Goal: Transaction & Acquisition: Obtain resource

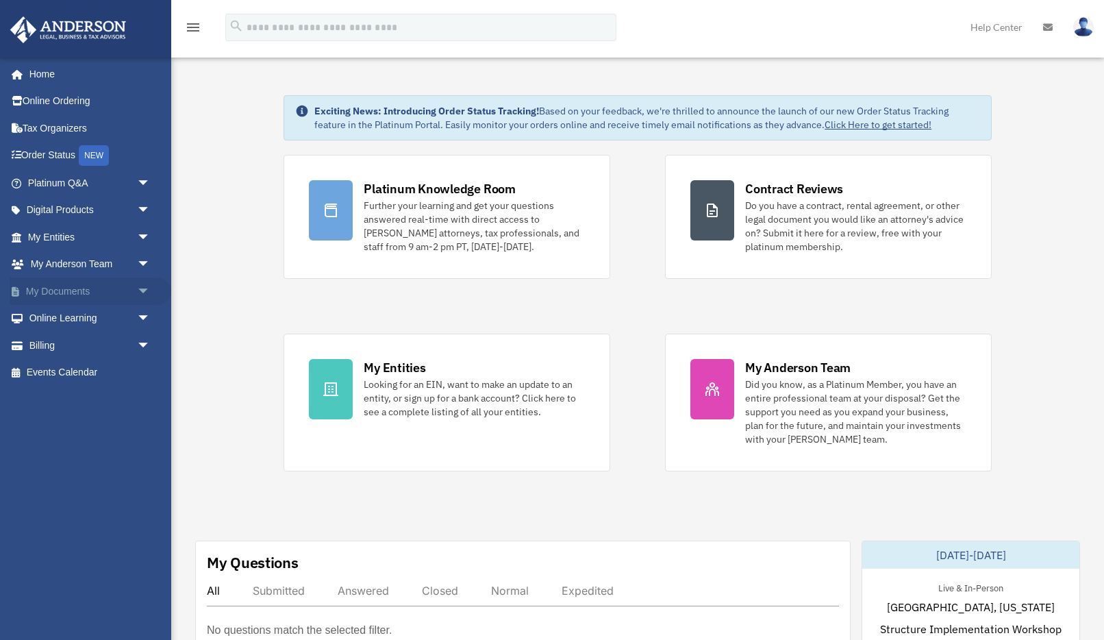
click at [66, 296] on link "My Documents arrow_drop_down" at bounding box center [91, 290] width 162 height 27
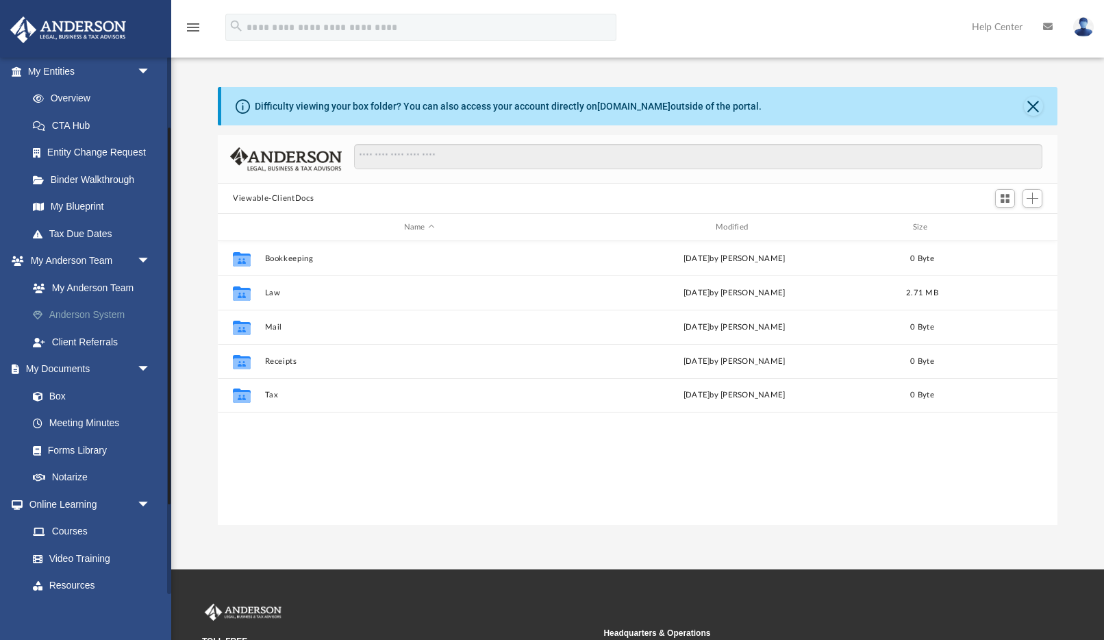
scroll to position [228, 0]
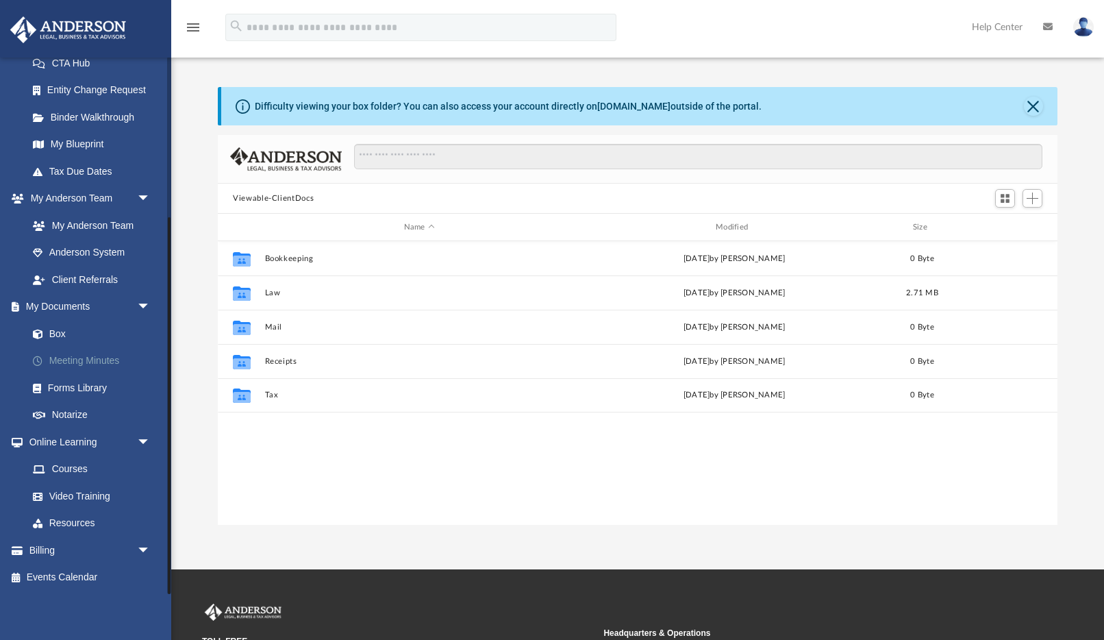
click at [97, 359] on link "Meeting Minutes" at bounding box center [95, 360] width 152 height 27
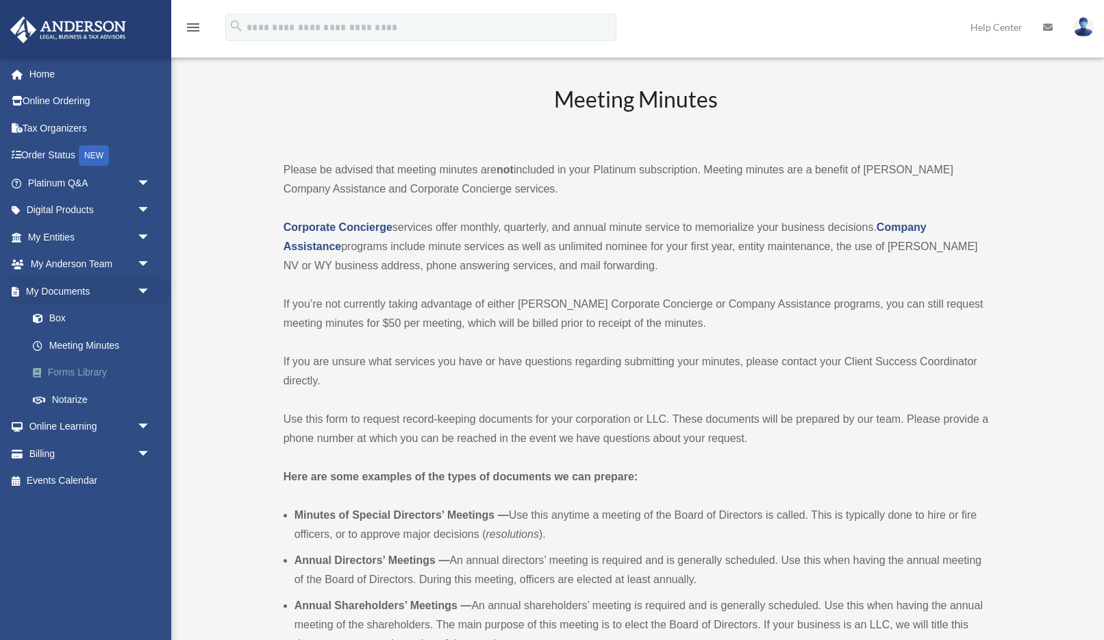
click at [99, 379] on link "Forms Library" at bounding box center [95, 372] width 152 height 27
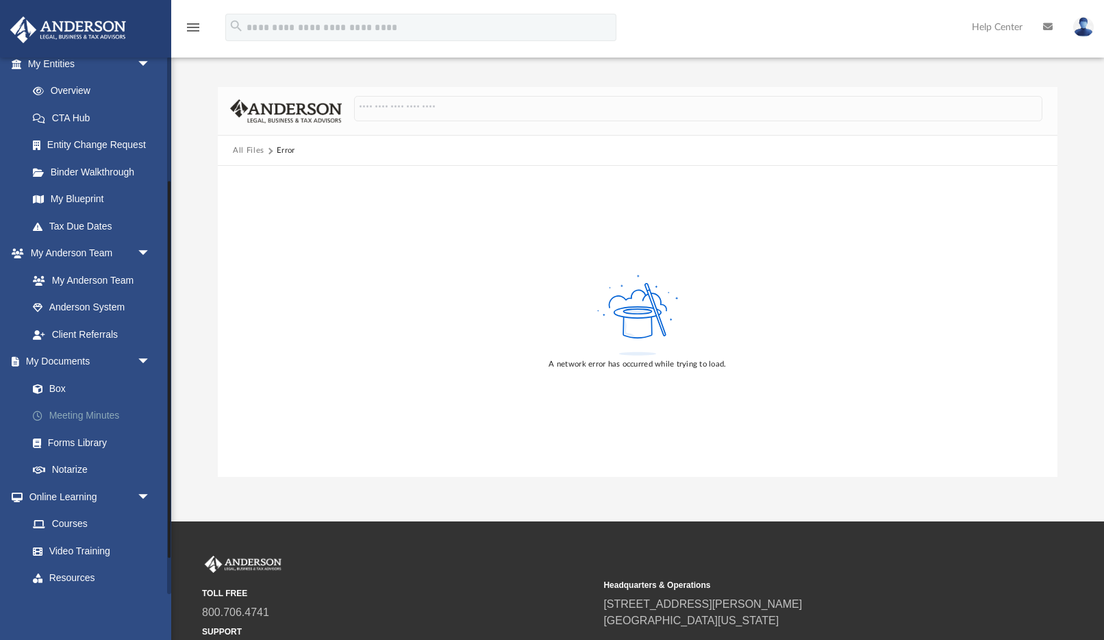
scroll to position [177, 0]
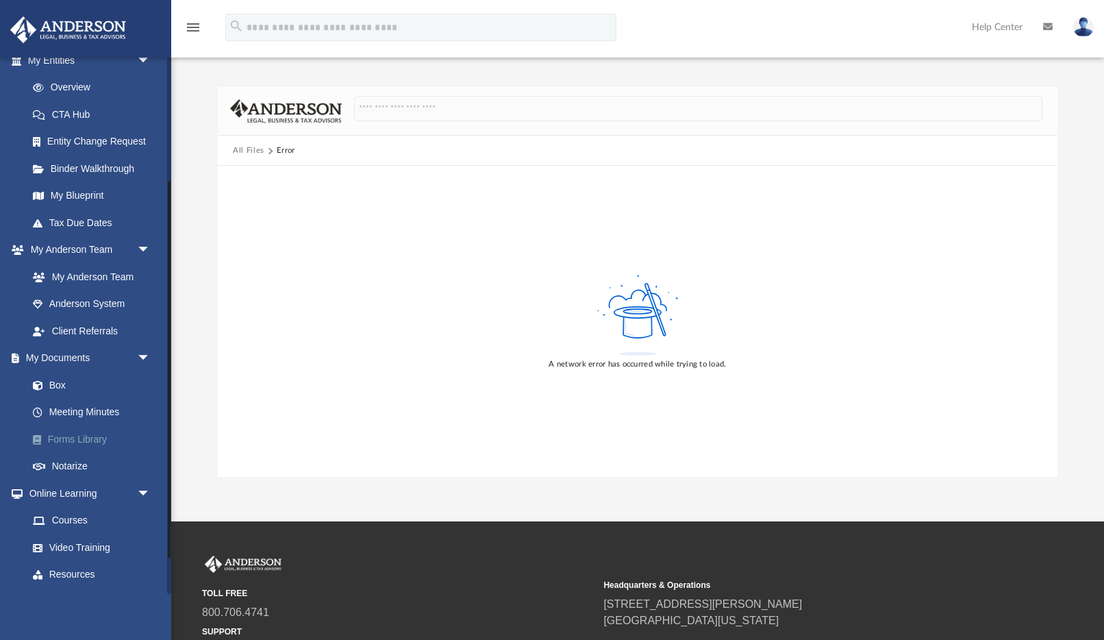
click at [77, 436] on link "Forms Library" at bounding box center [95, 438] width 152 height 27
click at [84, 464] on link "Notarize" at bounding box center [95, 466] width 152 height 27
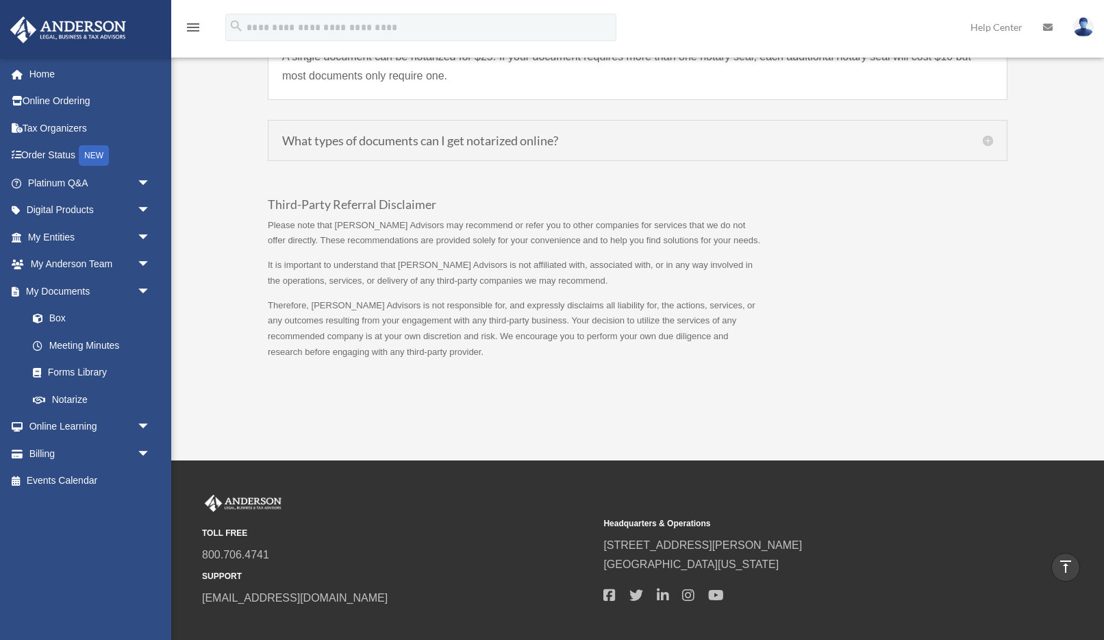
scroll to position [1335, 0]
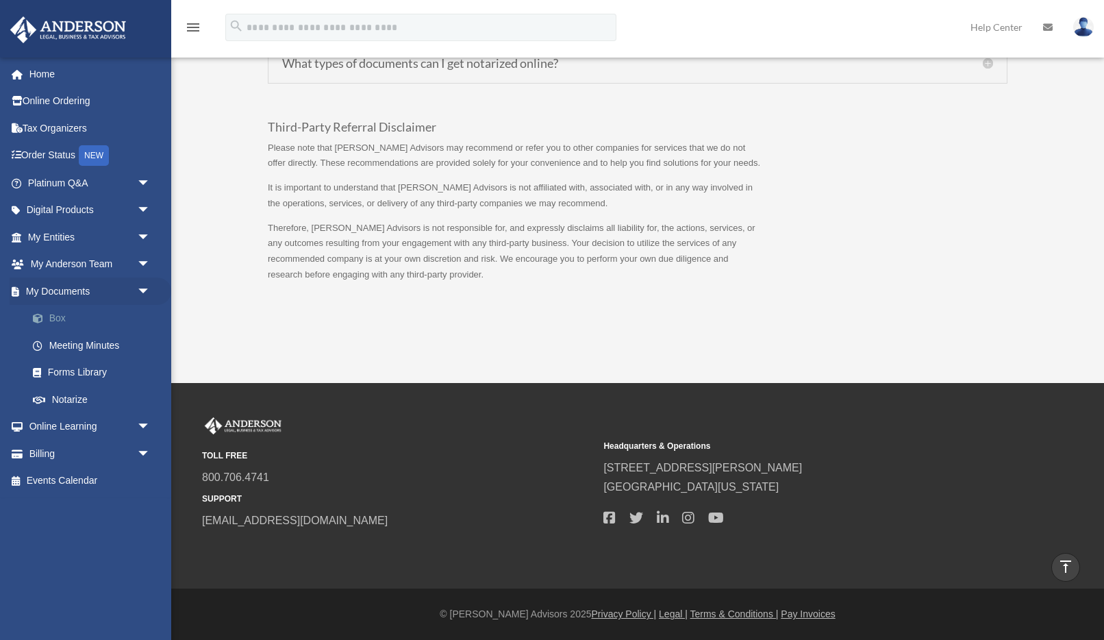
click at [71, 319] on link "Box" at bounding box center [95, 318] width 152 height 27
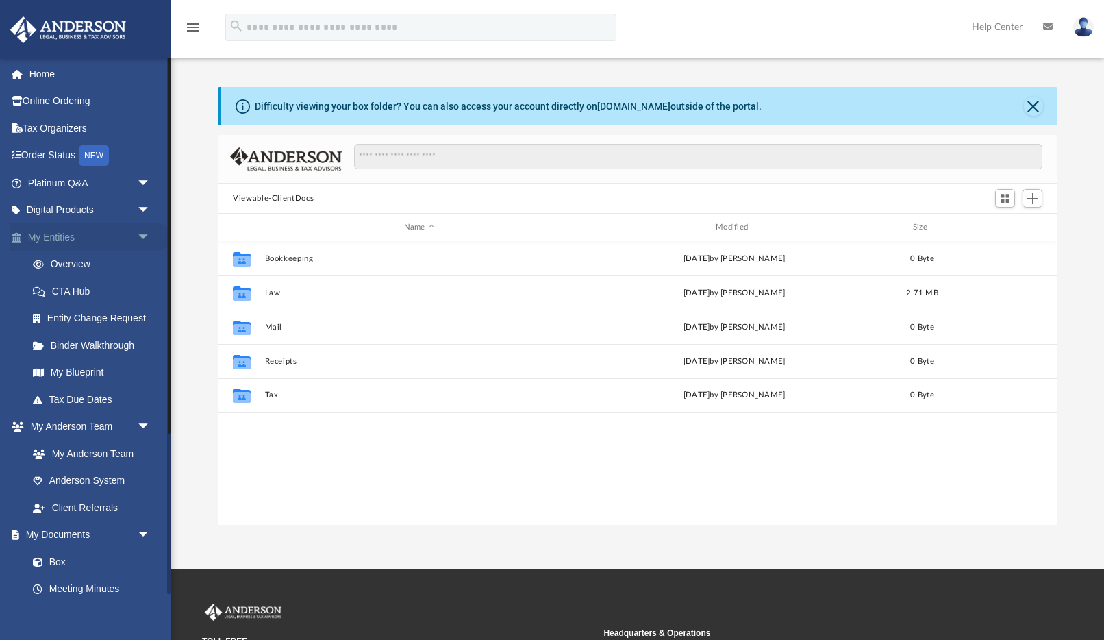
click at [63, 238] on link "My Entities arrow_drop_down" at bounding box center [91, 236] width 162 height 27
click at [73, 350] on link "Binder Walkthrough" at bounding box center [95, 345] width 152 height 27
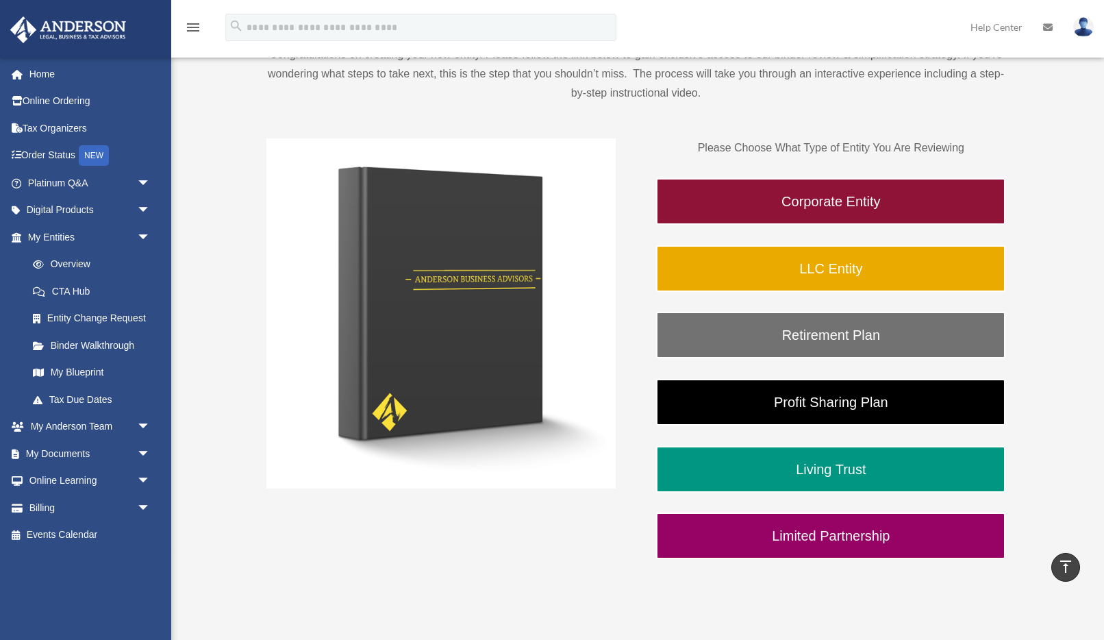
scroll to position [84, 0]
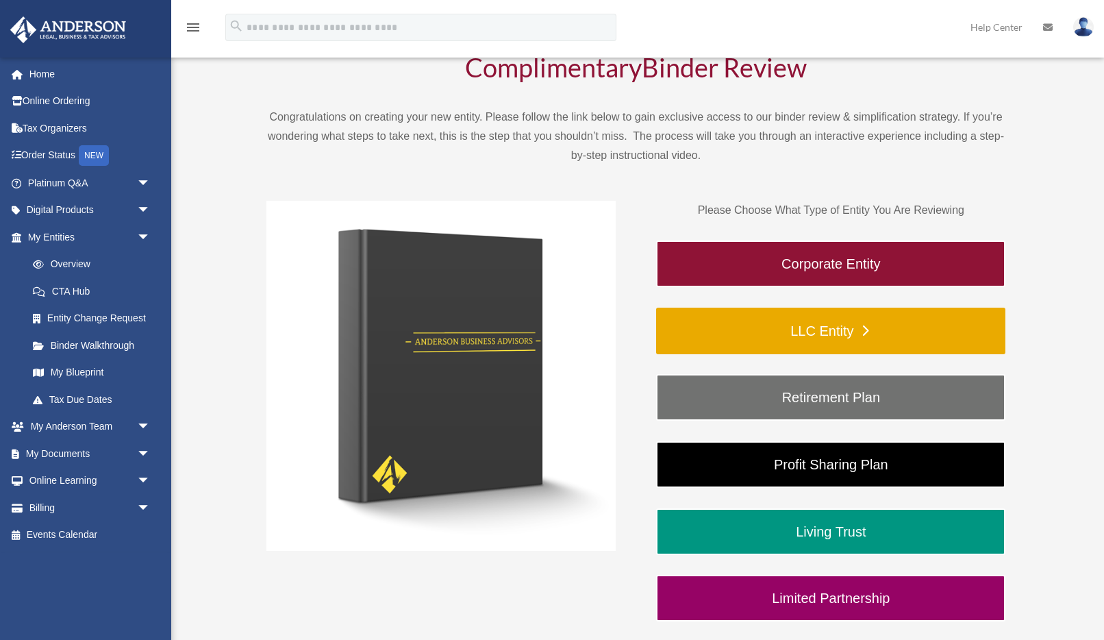
click at [807, 334] on link "LLC Entity" at bounding box center [830, 331] width 349 height 47
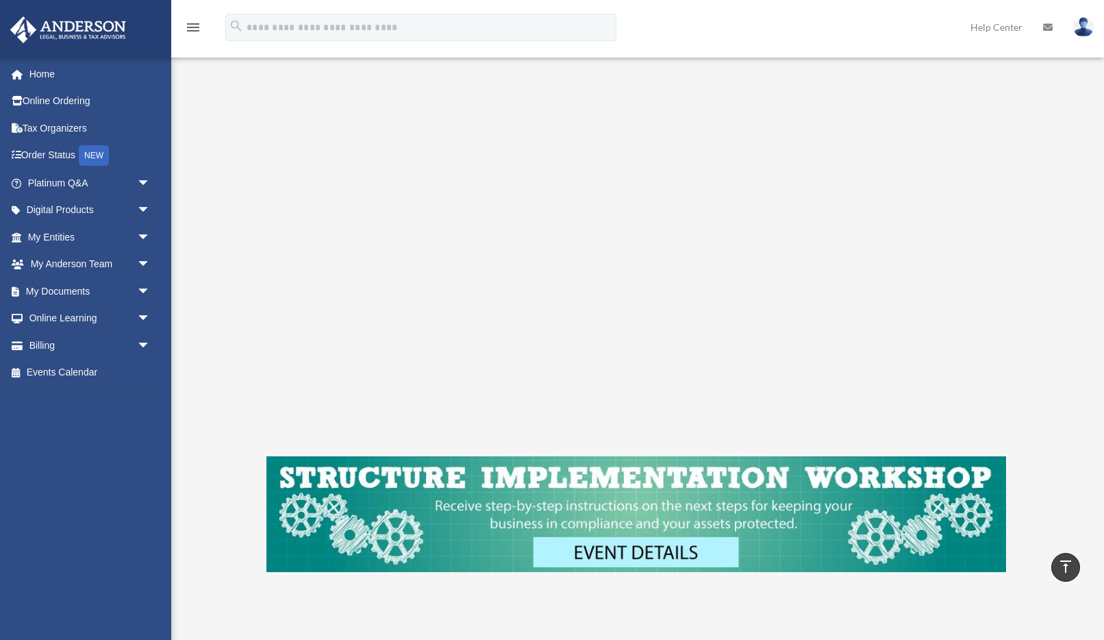
scroll to position [196, 0]
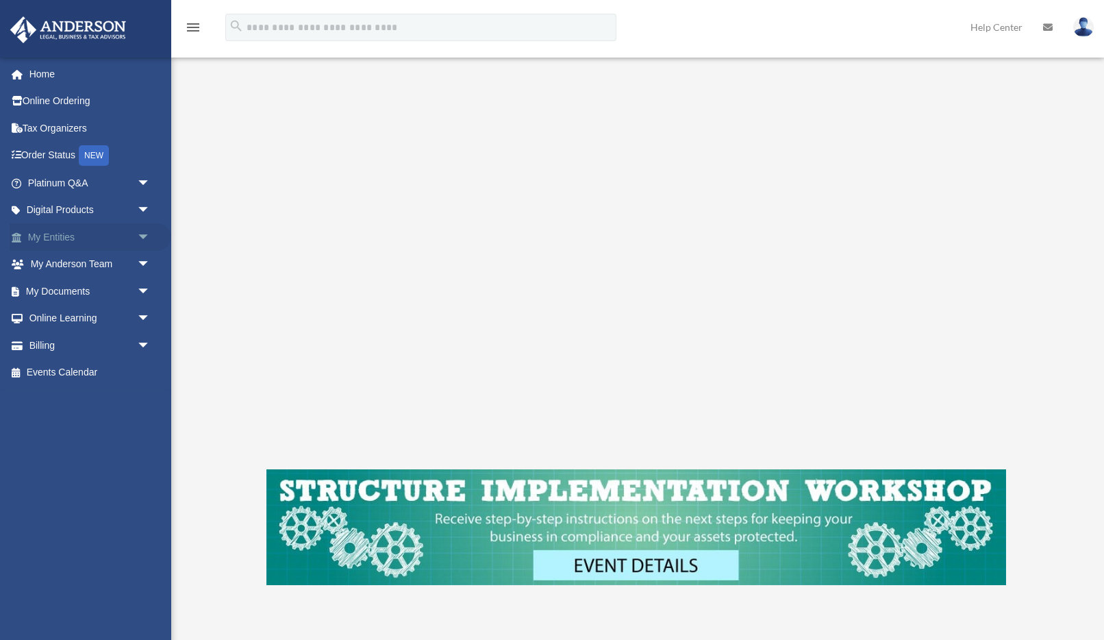
click at [112, 236] on link "My Entities arrow_drop_down" at bounding box center [91, 236] width 162 height 27
click at [121, 210] on link "Digital Products arrow_drop_down" at bounding box center [91, 210] width 162 height 27
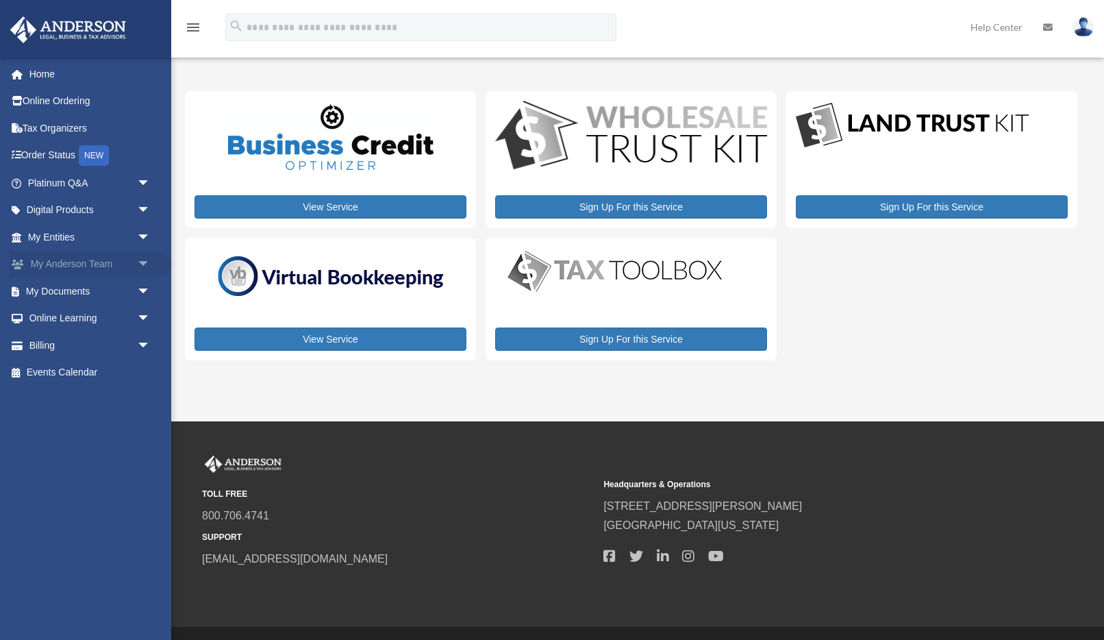
click at [94, 262] on link "My Anderson Team arrow_drop_down" at bounding box center [91, 264] width 162 height 27
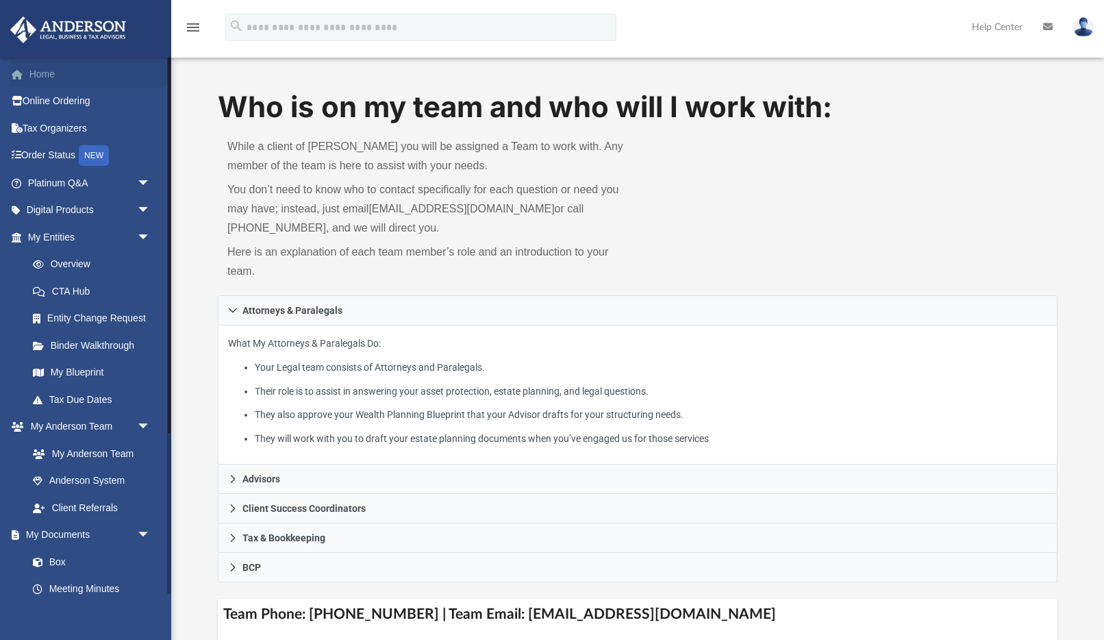
click at [40, 77] on link "Home" at bounding box center [91, 73] width 162 height 27
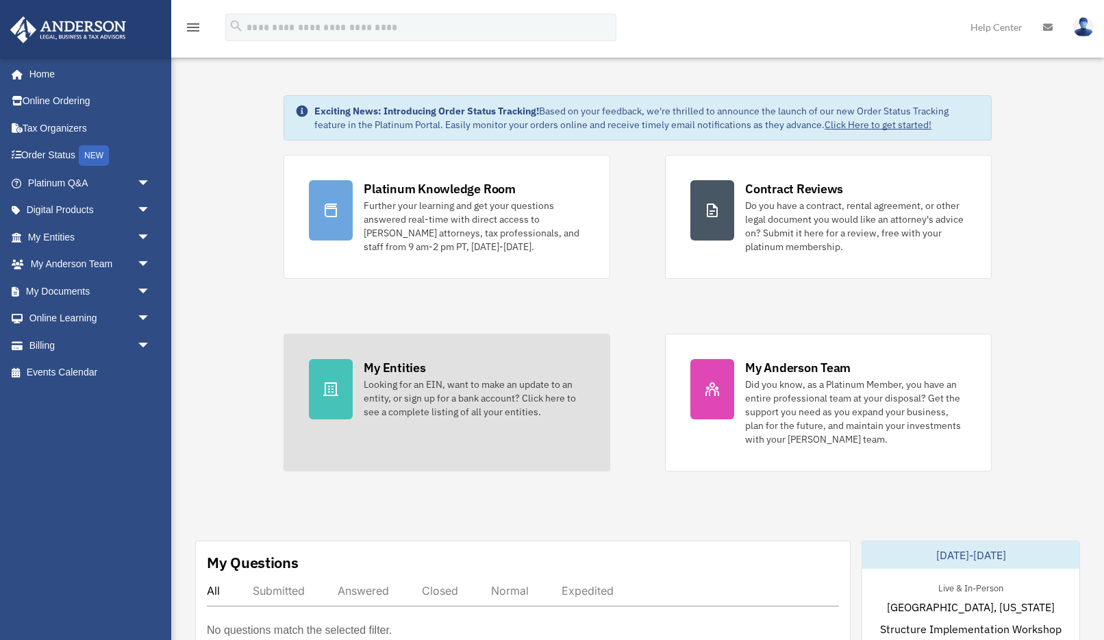
click at [449, 377] on div "Looking for an EIN, want to make an update to an entity, or sign up for a bank …" at bounding box center [474, 397] width 221 height 41
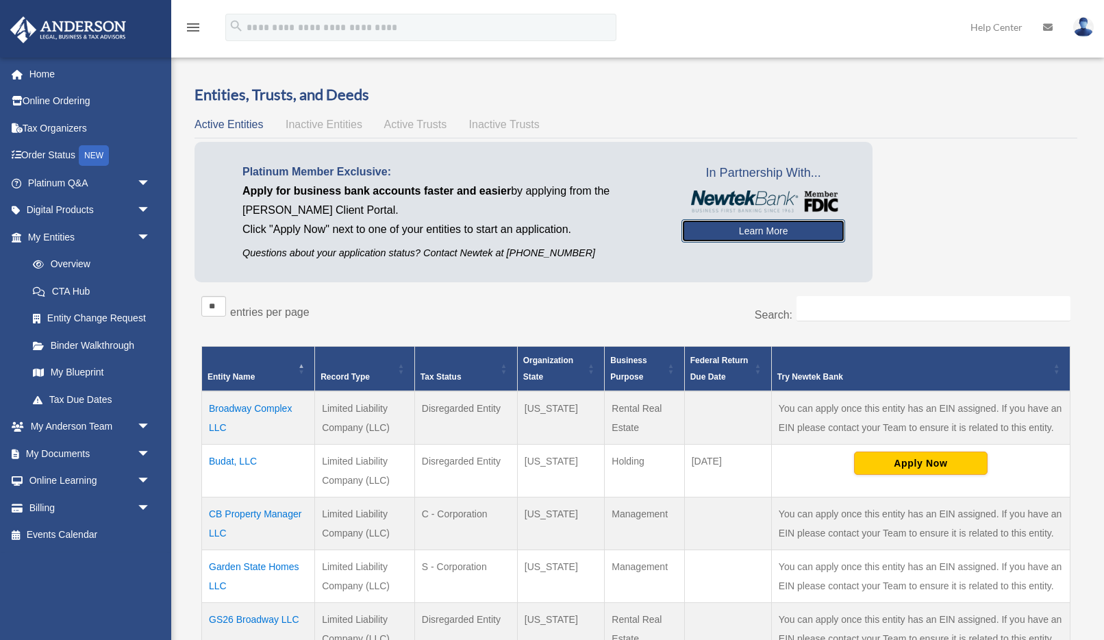
click at [747, 234] on link "Learn More" at bounding box center [764, 230] width 164 height 23
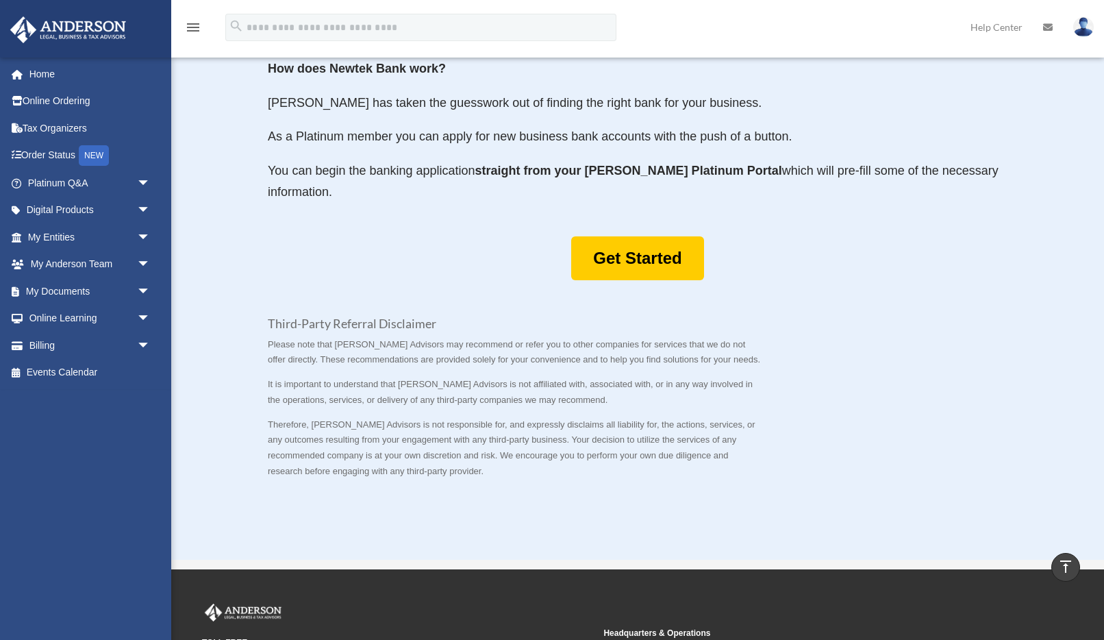
scroll to position [622, 0]
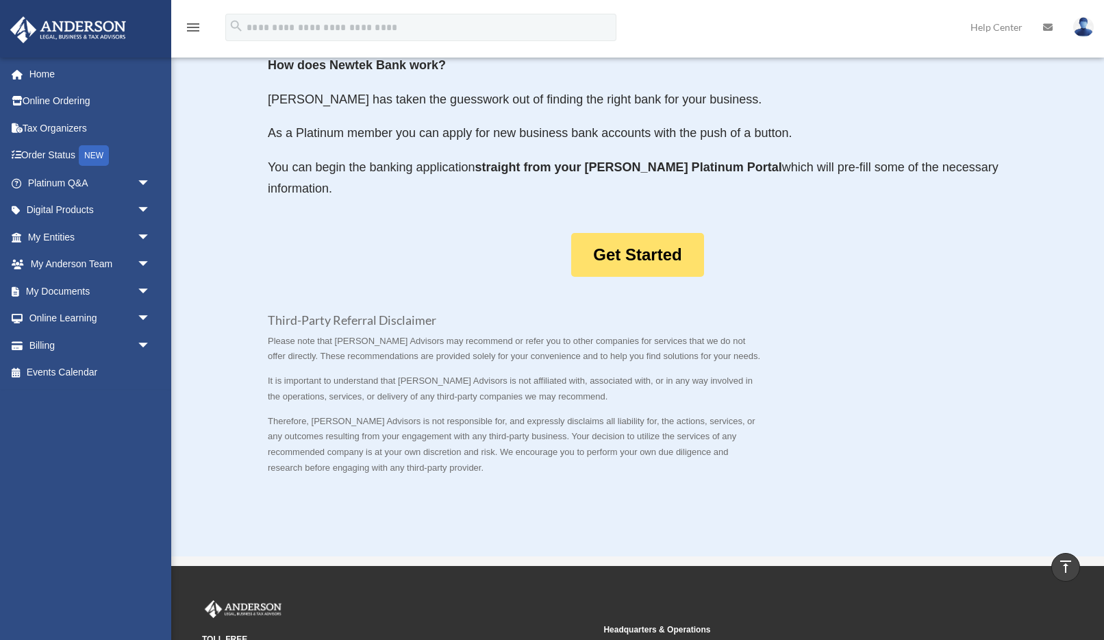
click at [658, 247] on link "Get Started" at bounding box center [637, 255] width 132 height 45
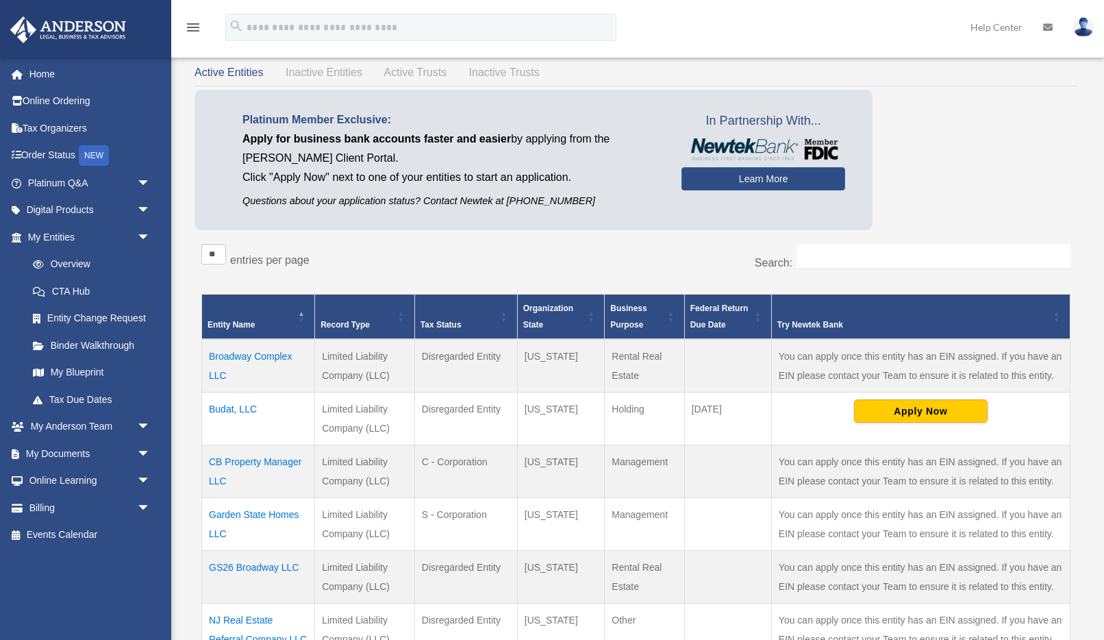
scroll to position [53, 0]
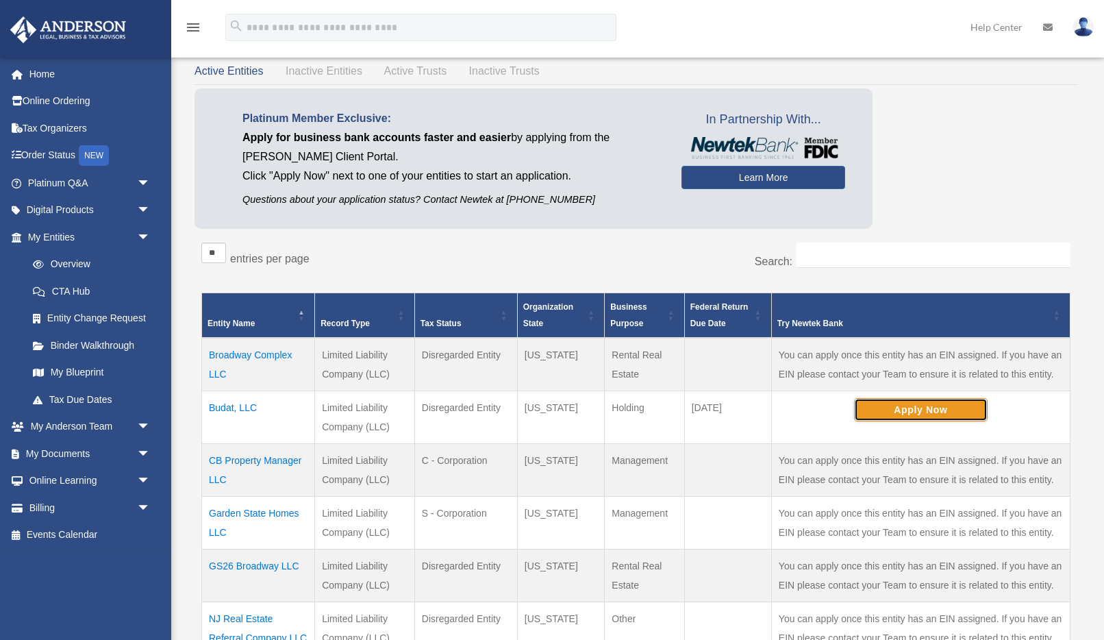
click at [921, 416] on button "Apply Now" at bounding box center [921, 409] width 134 height 23
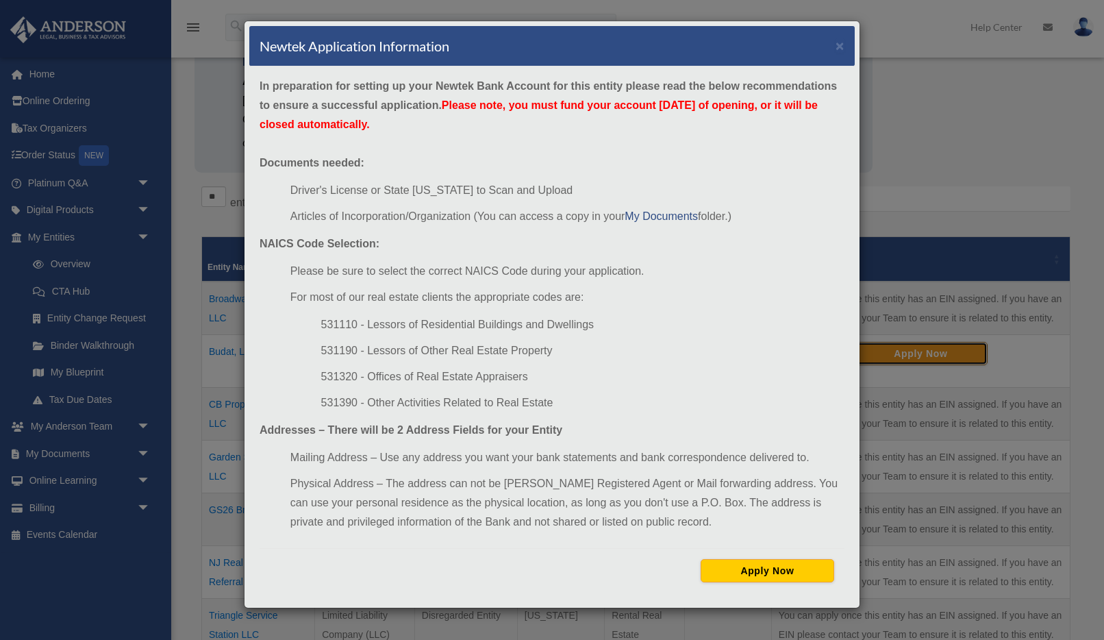
scroll to position [111, 0]
click at [839, 42] on button "×" at bounding box center [840, 45] width 9 height 14
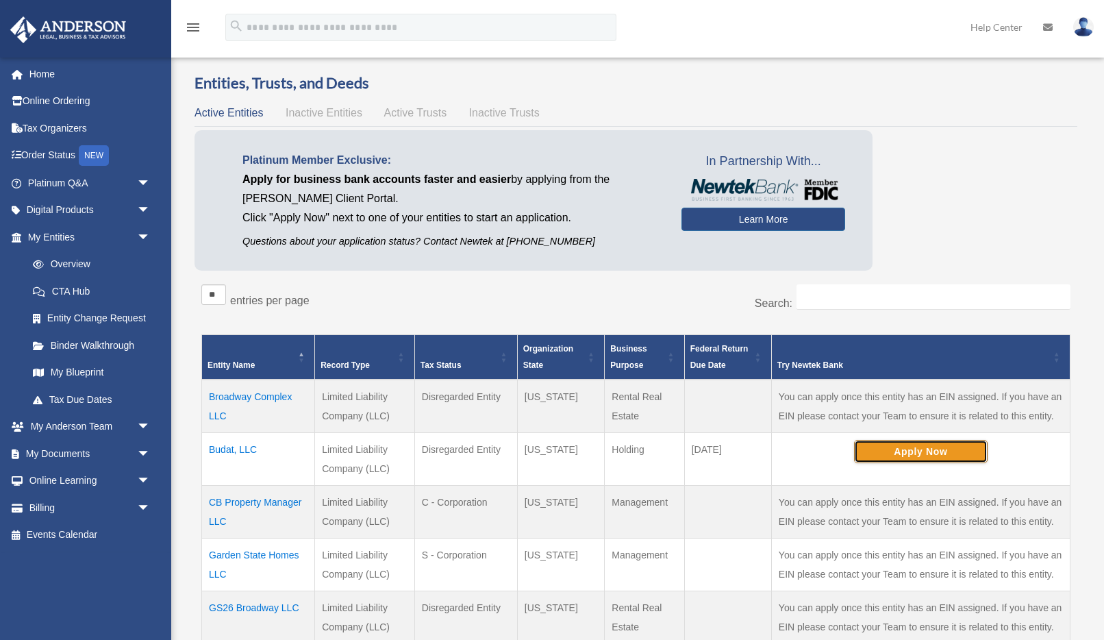
scroll to position [0, 0]
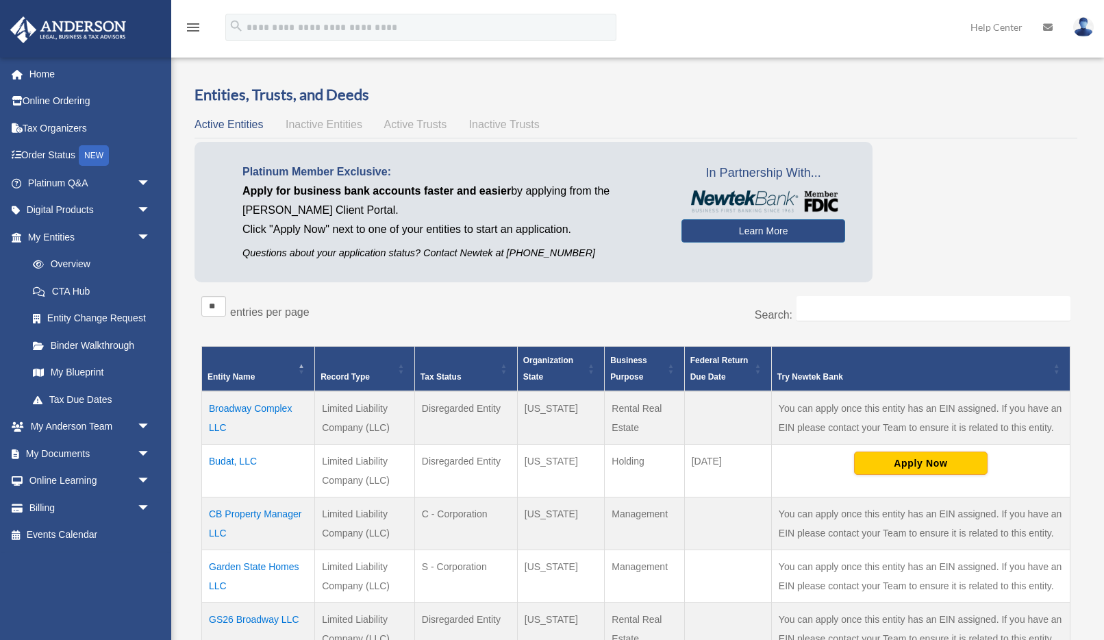
click at [314, 171] on p "Platinum Member Exclusive:" at bounding box center [452, 171] width 419 height 19
click at [334, 124] on span "Inactive Entities" at bounding box center [324, 125] width 77 height 12
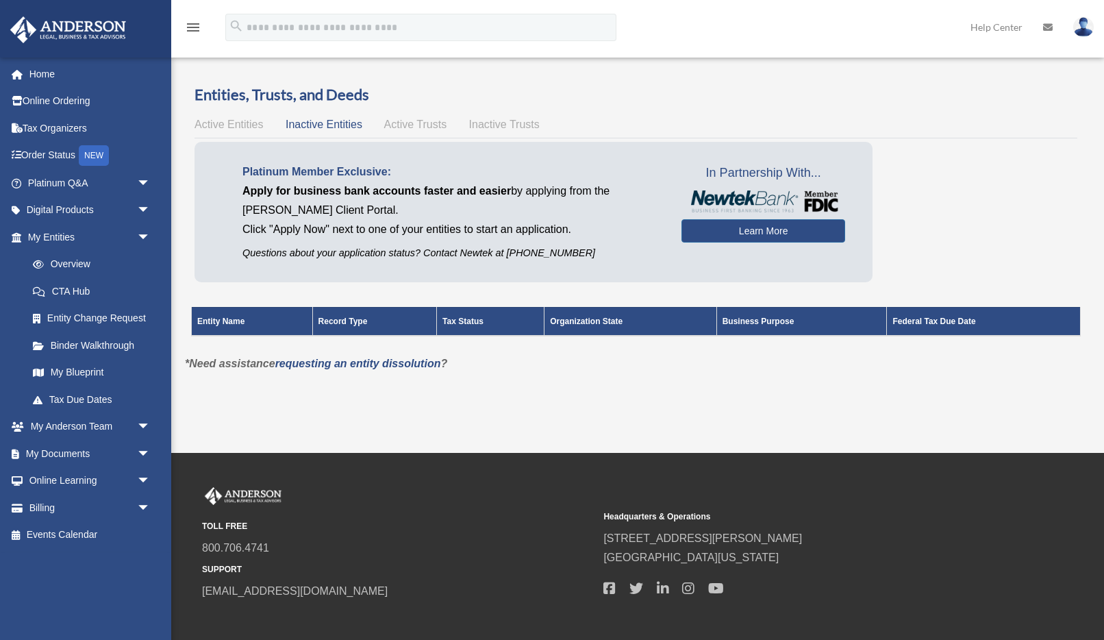
click at [424, 126] on span "Active Trusts" at bounding box center [415, 125] width 63 height 12
click at [501, 125] on span "Inactive Trusts" at bounding box center [504, 125] width 71 height 12
click at [232, 125] on span "Active Entities" at bounding box center [229, 125] width 69 height 12
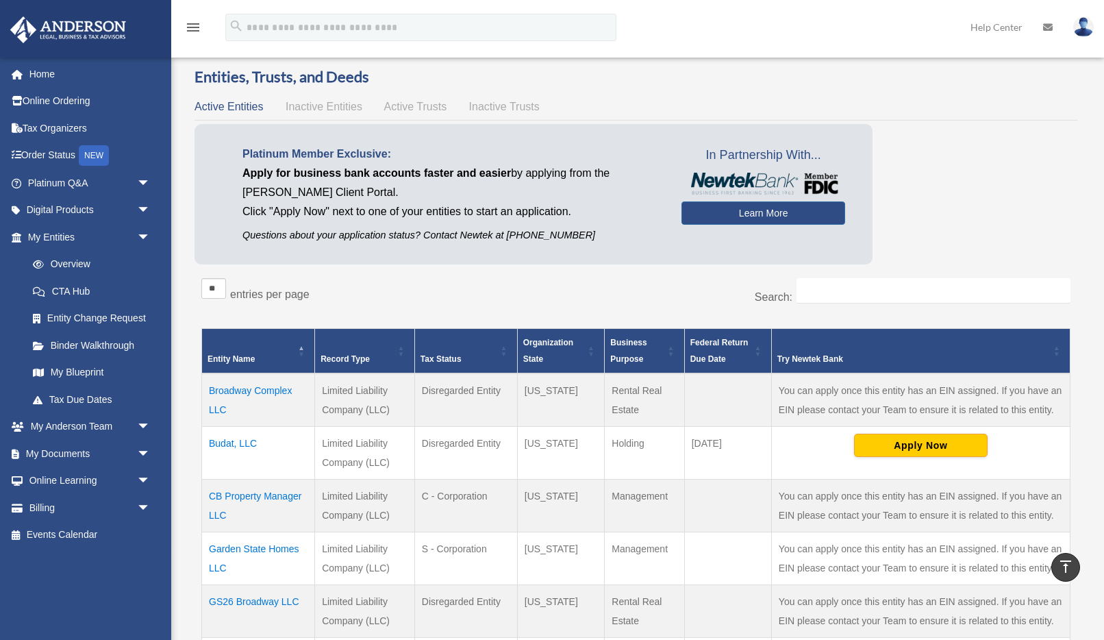
scroll to position [10, 0]
